Goal: Transaction & Acquisition: Purchase product/service

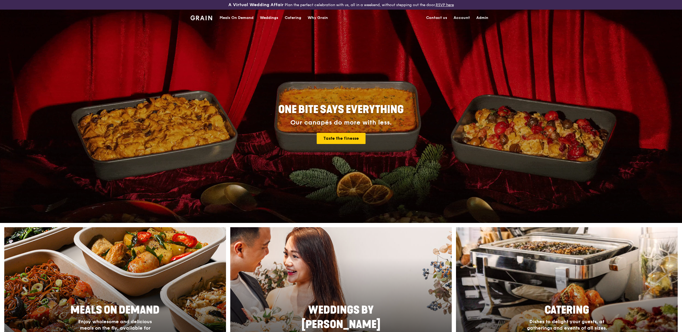
click at [242, 15] on div "Meals On Demand" at bounding box center [237, 18] width 34 height 16
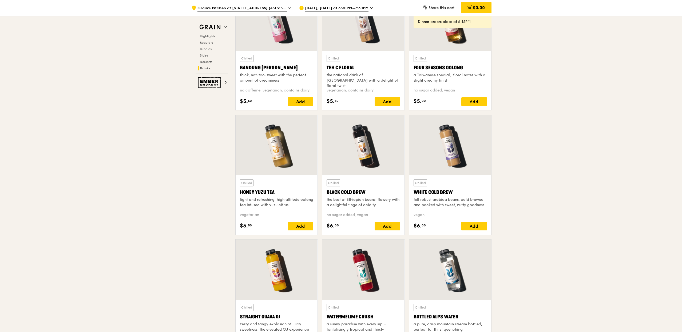
scroll to position [1993, 0]
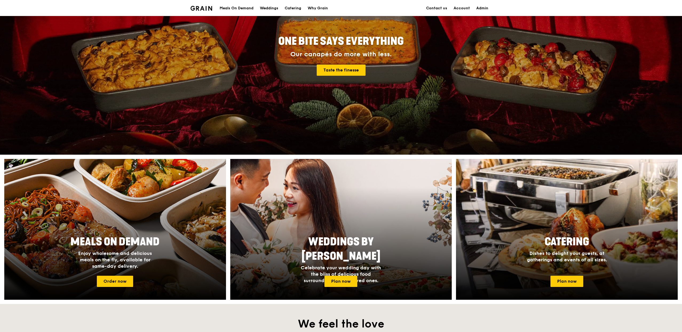
scroll to position [45, 0]
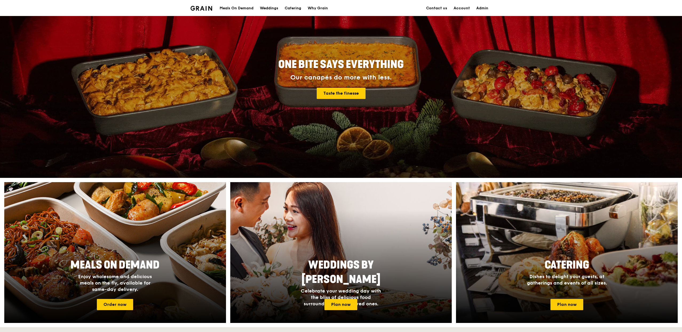
click at [243, 11] on div "Meals On Demand" at bounding box center [237, 8] width 34 height 16
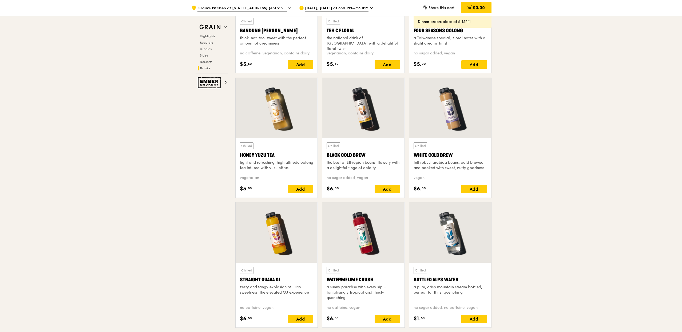
scroll to position [2132, 0]
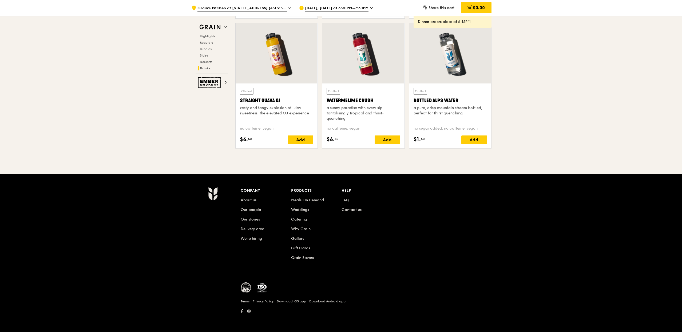
click at [447, 97] on div "Chilled Bottled Alps Water a pure, crisp mountain stream bottled, perfect for t…" at bounding box center [450, 105] width 73 height 34
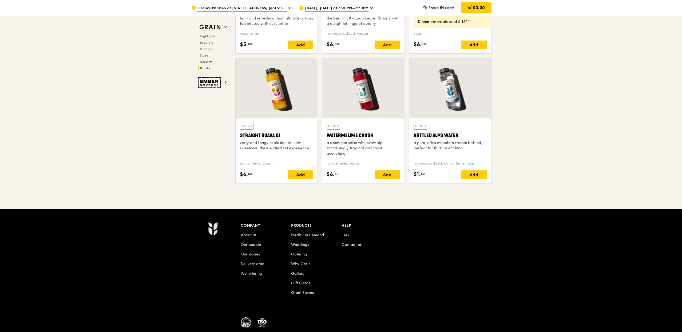
scroll to position [2086, 0]
